Goal: Complete application form

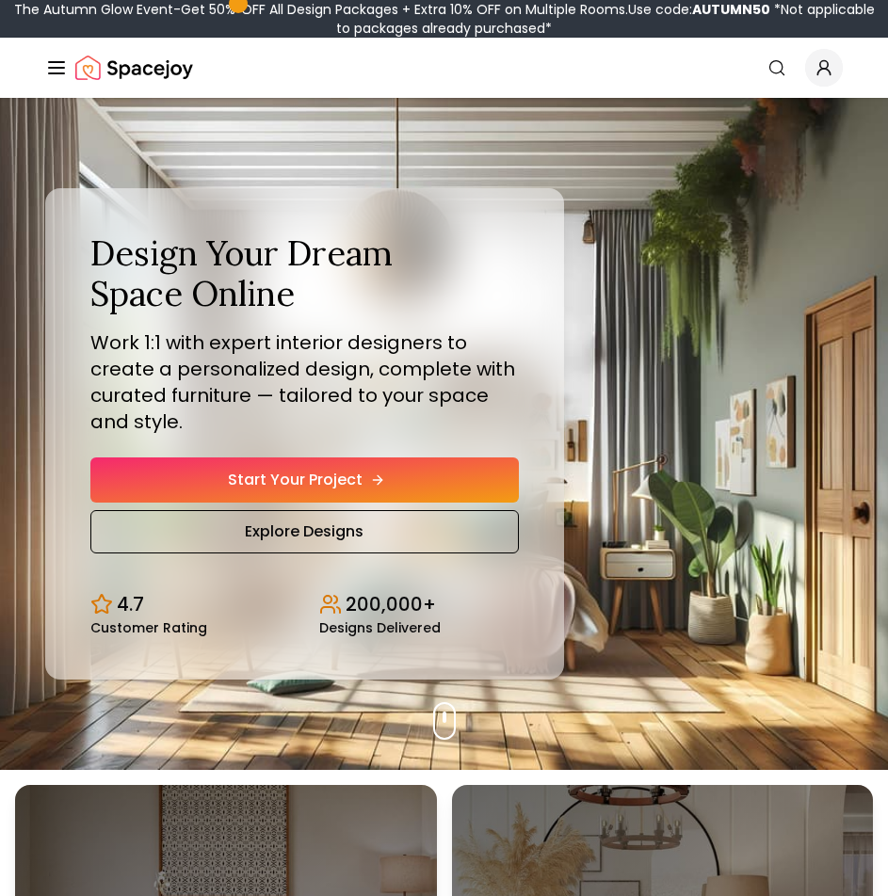
click at [314, 486] on link "Start Your Project" at bounding box center [304, 479] width 428 height 45
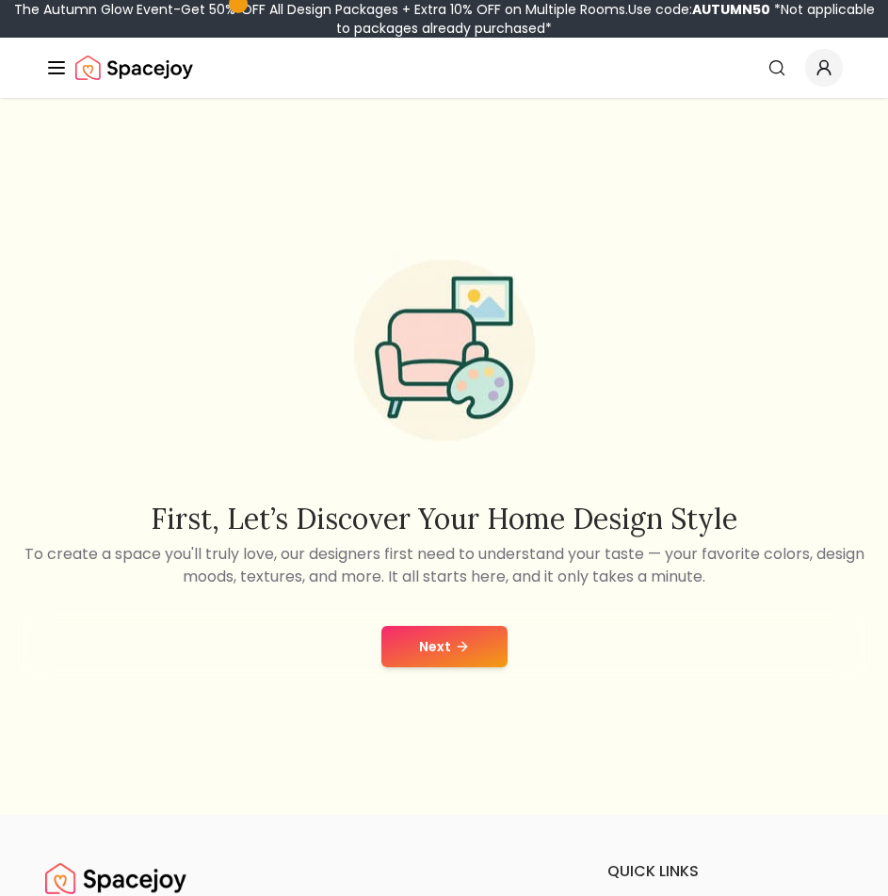
click at [498, 647] on button "Next" at bounding box center [444, 646] width 126 height 41
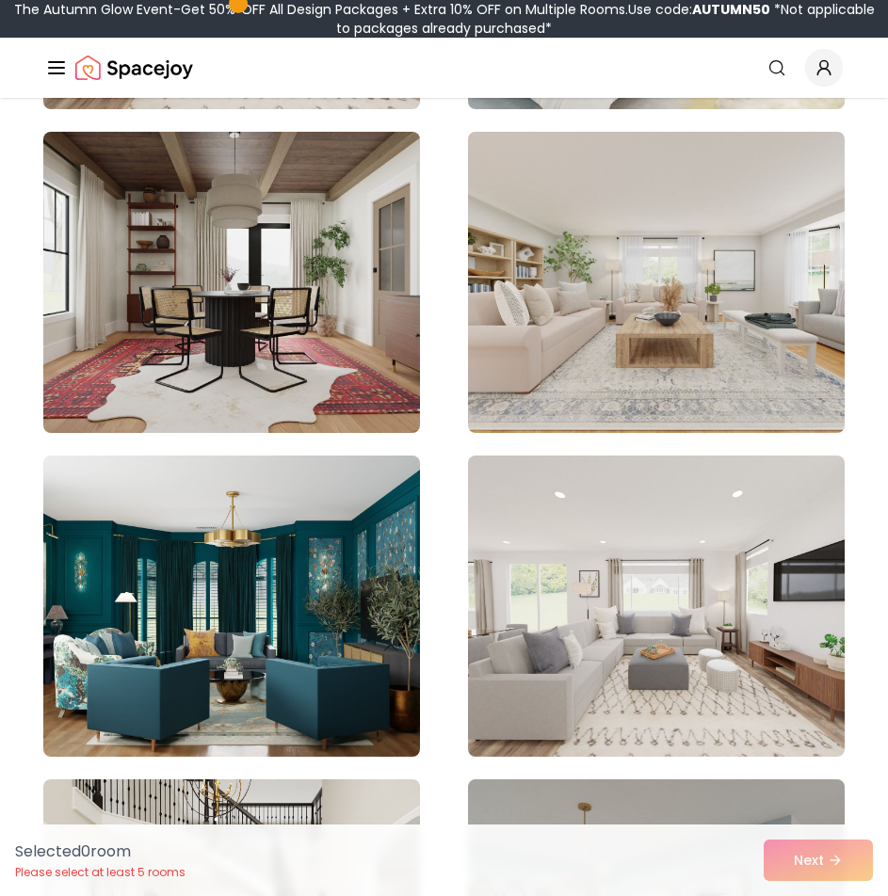
scroll to position [1694, 0]
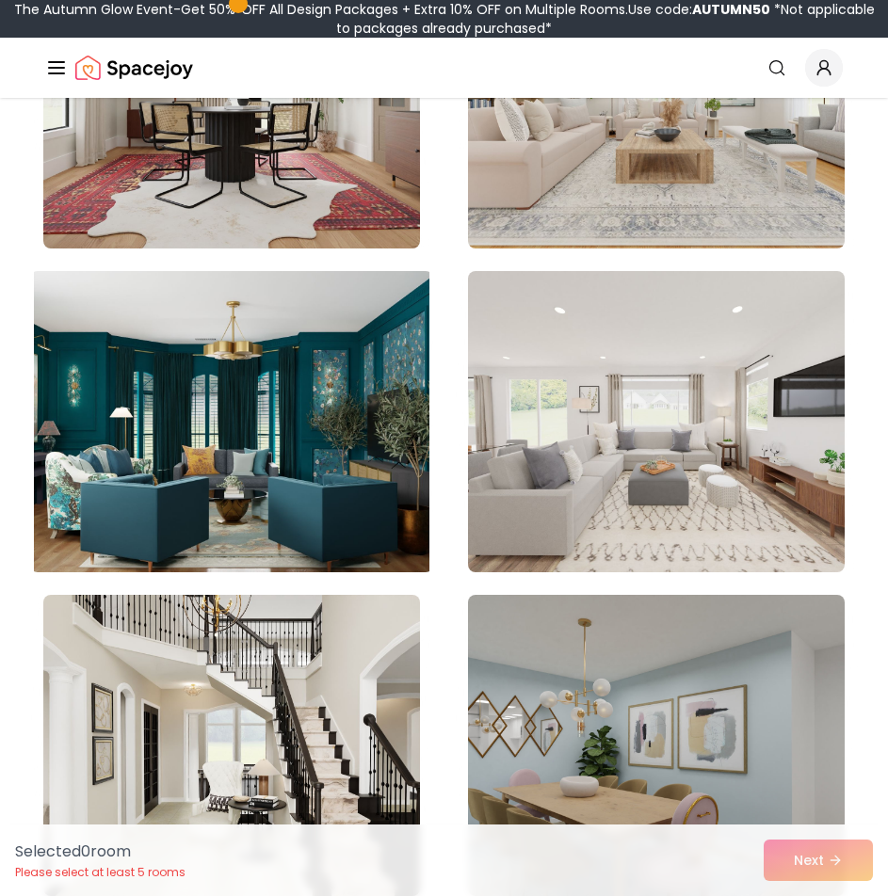
click at [307, 499] on img at bounding box center [231, 422] width 395 height 316
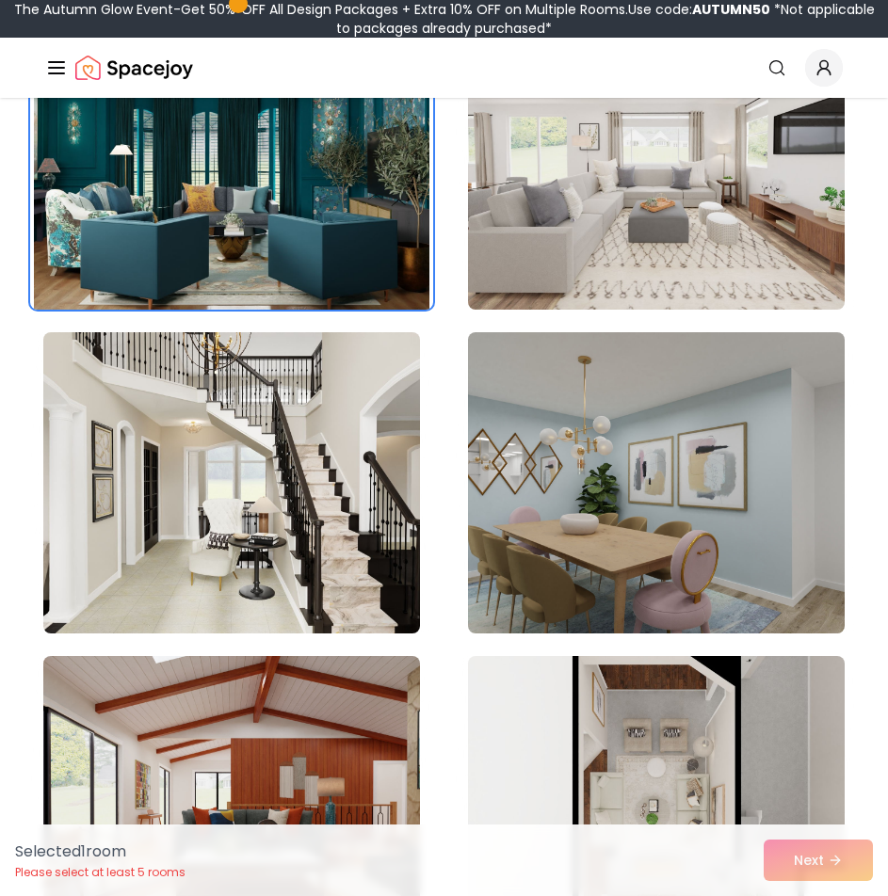
scroll to position [1977, 0]
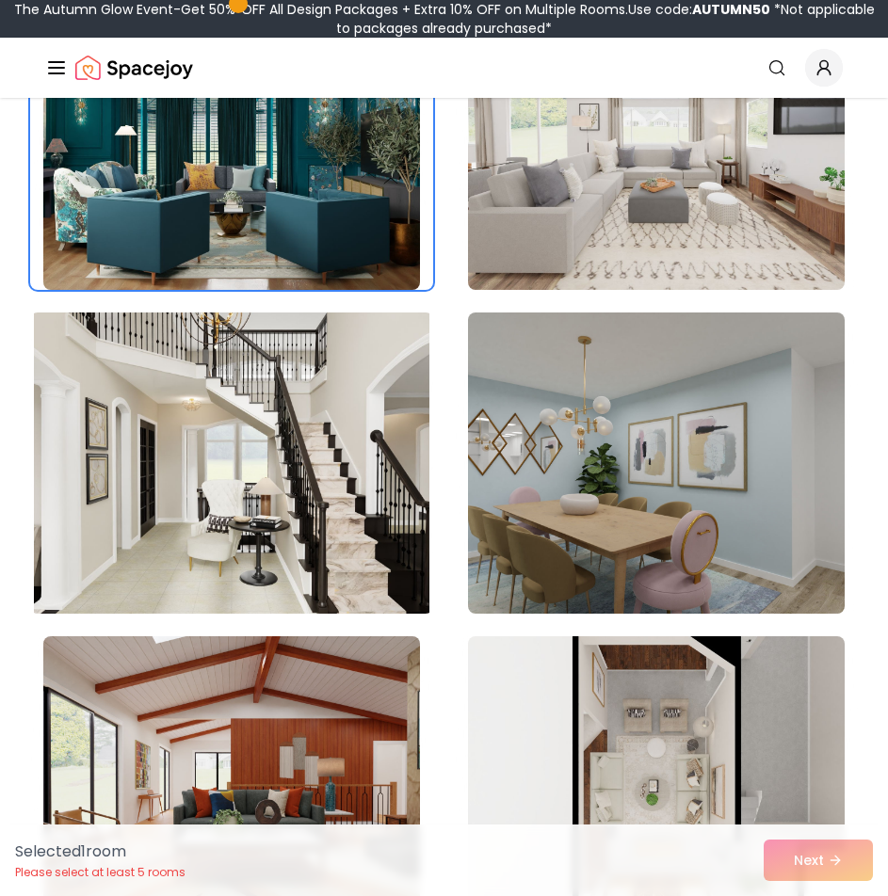
click at [342, 541] on img at bounding box center [231, 463] width 395 height 316
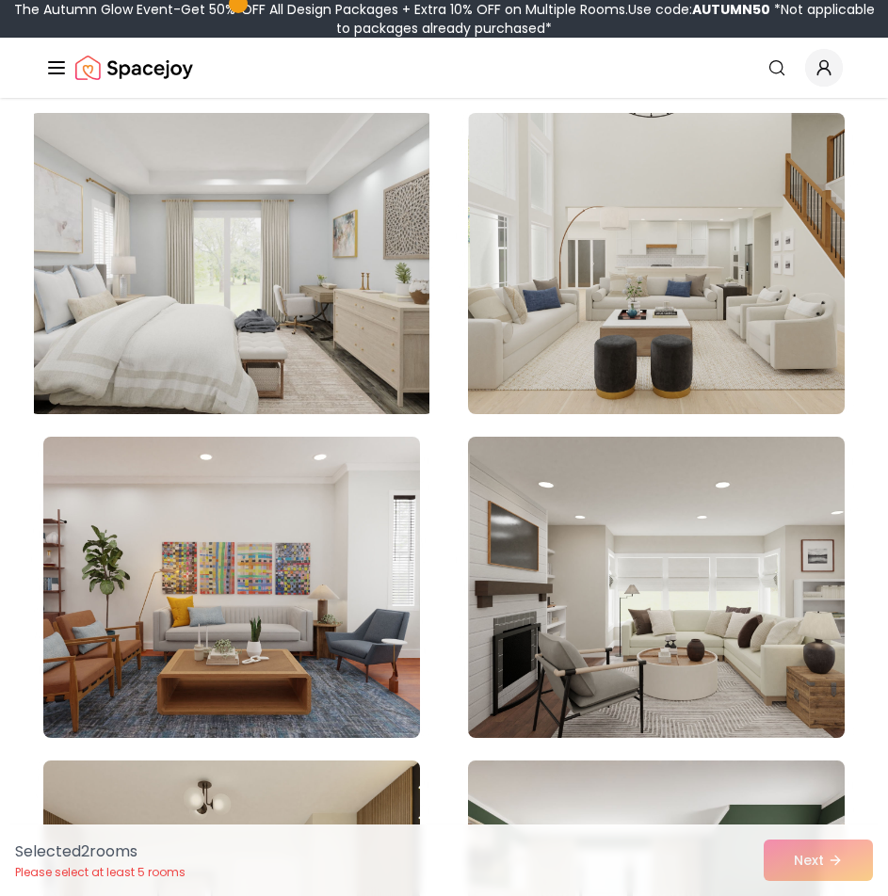
scroll to position [3012, 0]
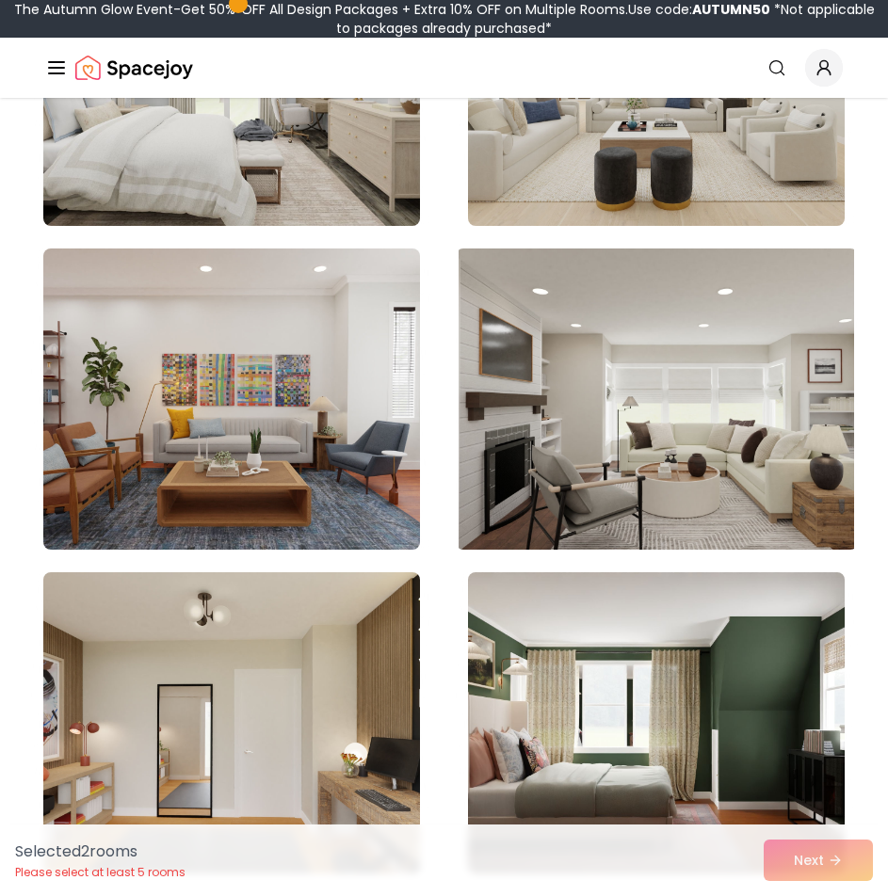
click at [571, 479] on img at bounding box center [655, 399] width 395 height 316
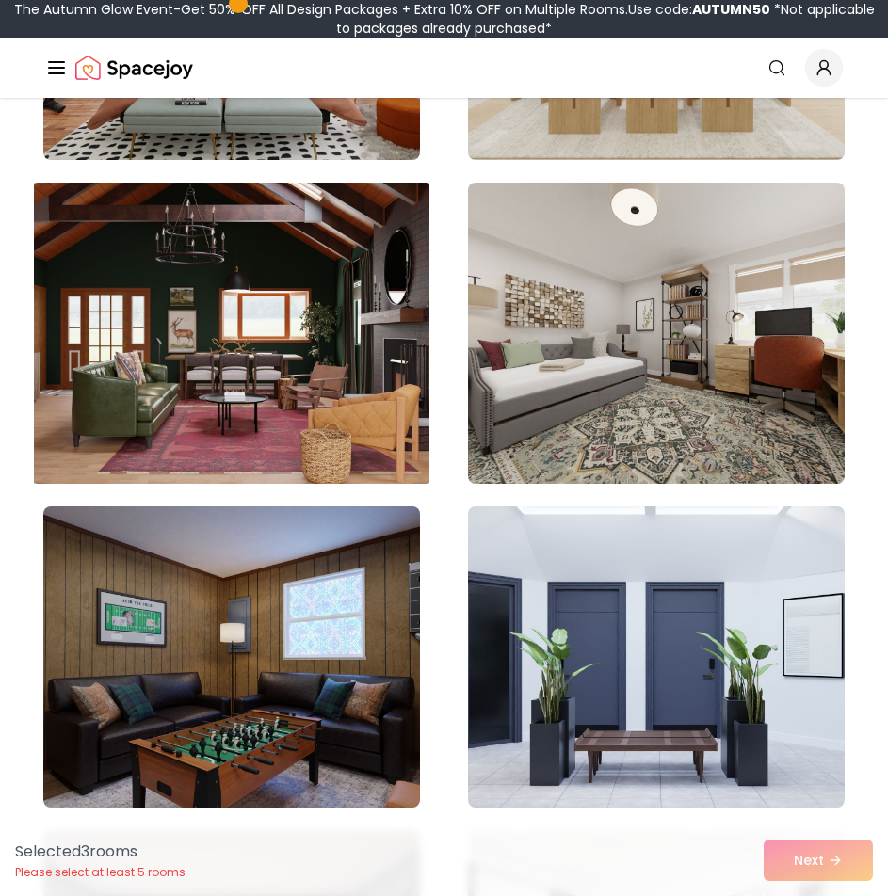
scroll to position [4142, 0]
